Goal: Obtain resource: Obtain resource

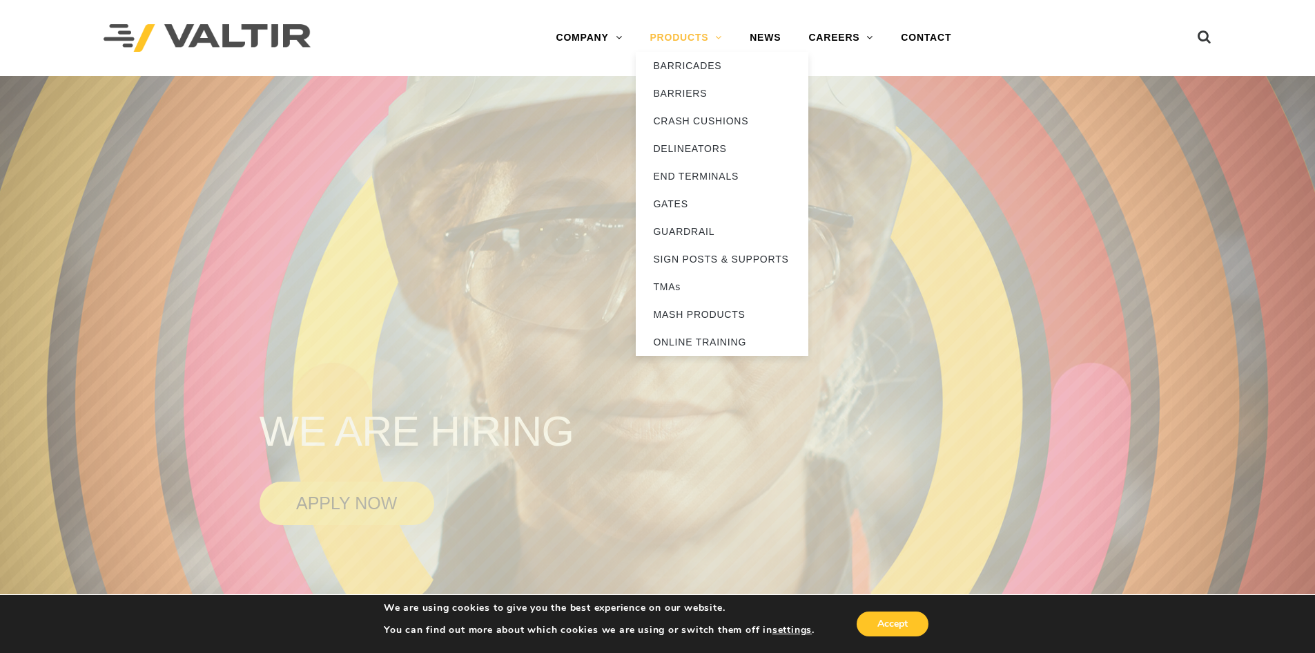
click at [717, 39] on link "PRODUCTS" at bounding box center [686, 38] width 100 height 28
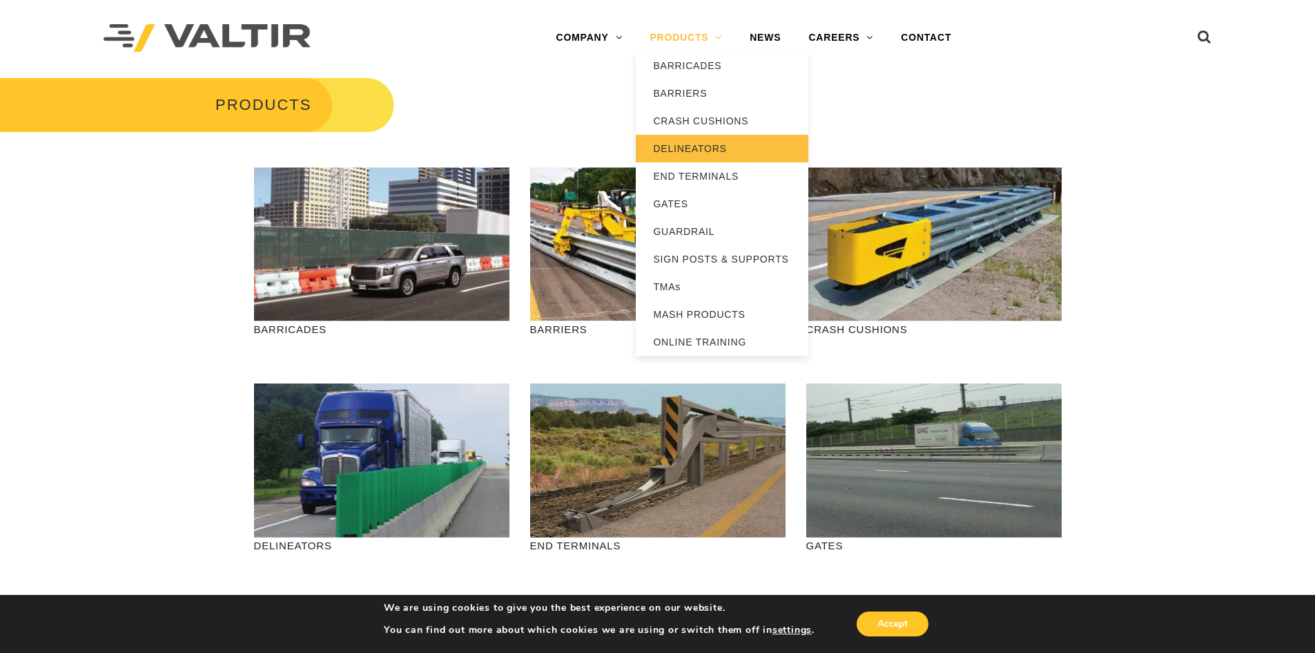
click at [675, 147] on link "DELINEATORS" at bounding box center [722, 149] width 173 height 28
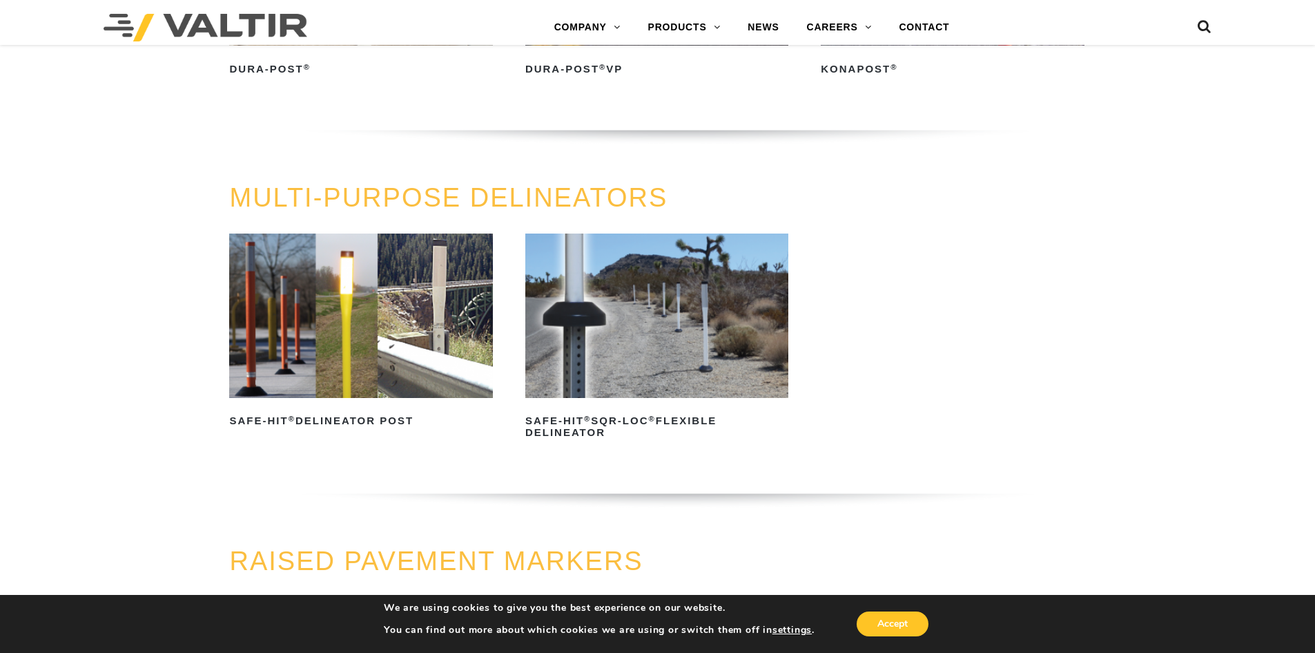
scroll to position [345, 0]
click at [347, 421] on h2 "Safe-Hit ® Delineator Post" at bounding box center [360, 420] width 263 height 22
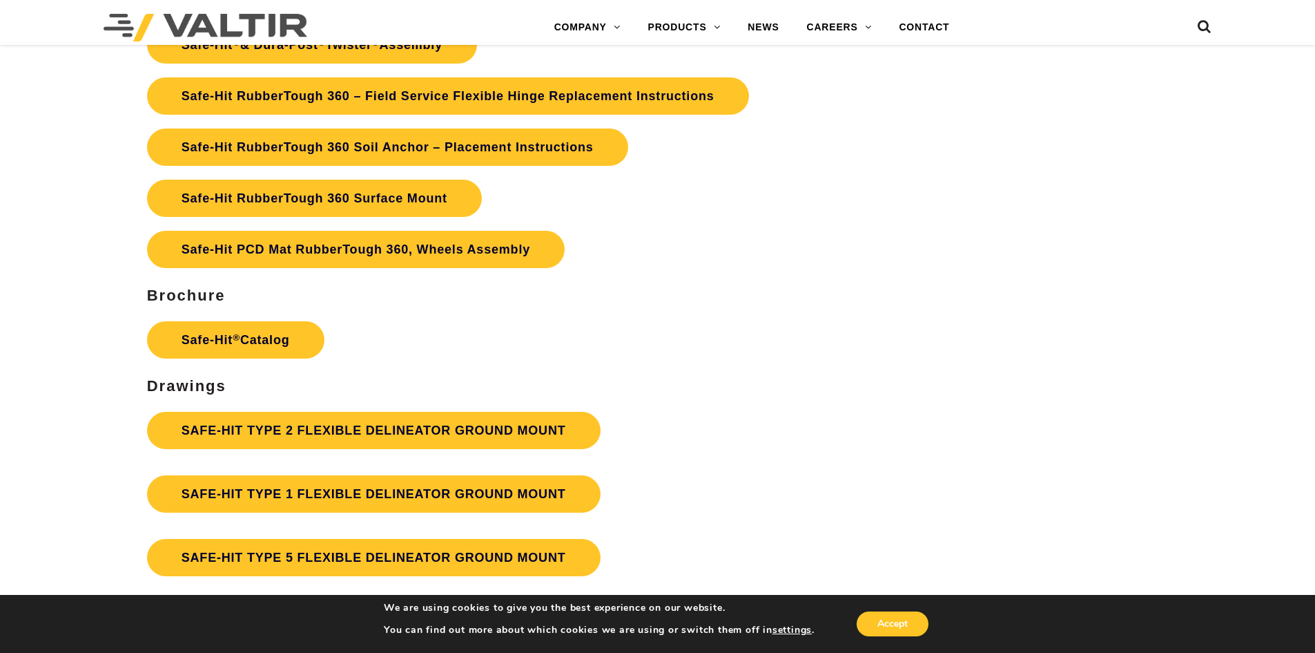
scroll to position [3384, 0]
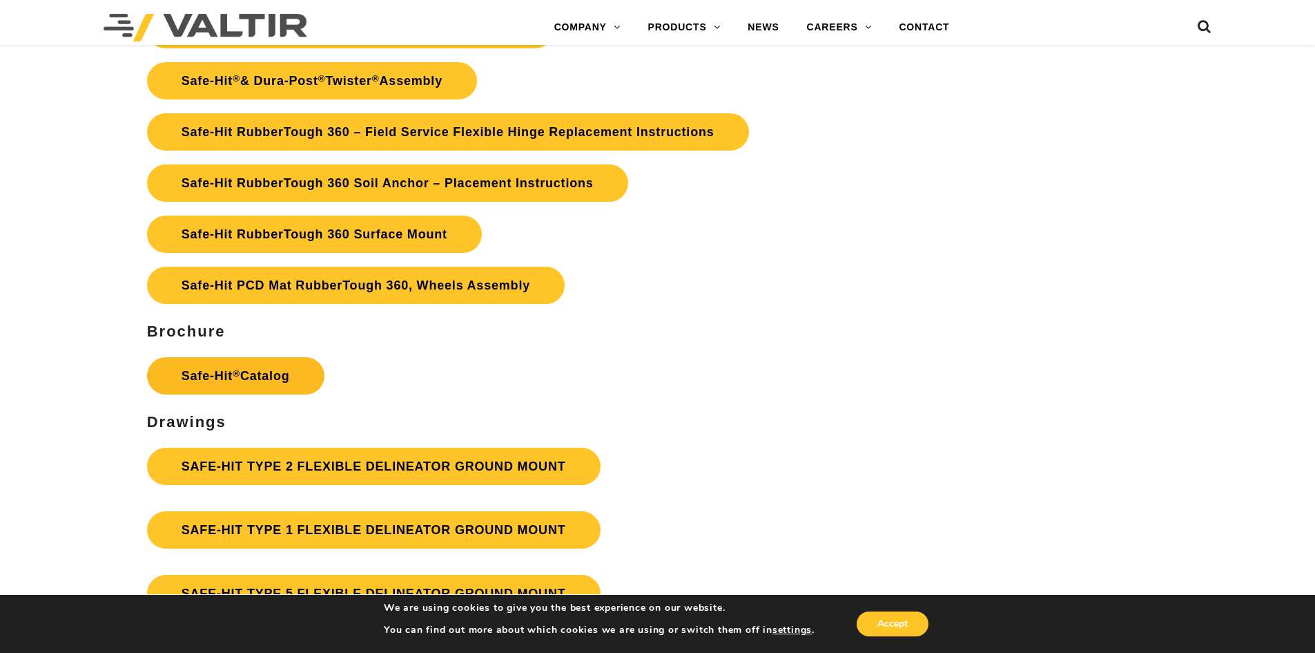
click at [287, 387] on link "Safe-Hit ® Catalog" at bounding box center [235, 375] width 177 height 37
